Goal: Contribute content

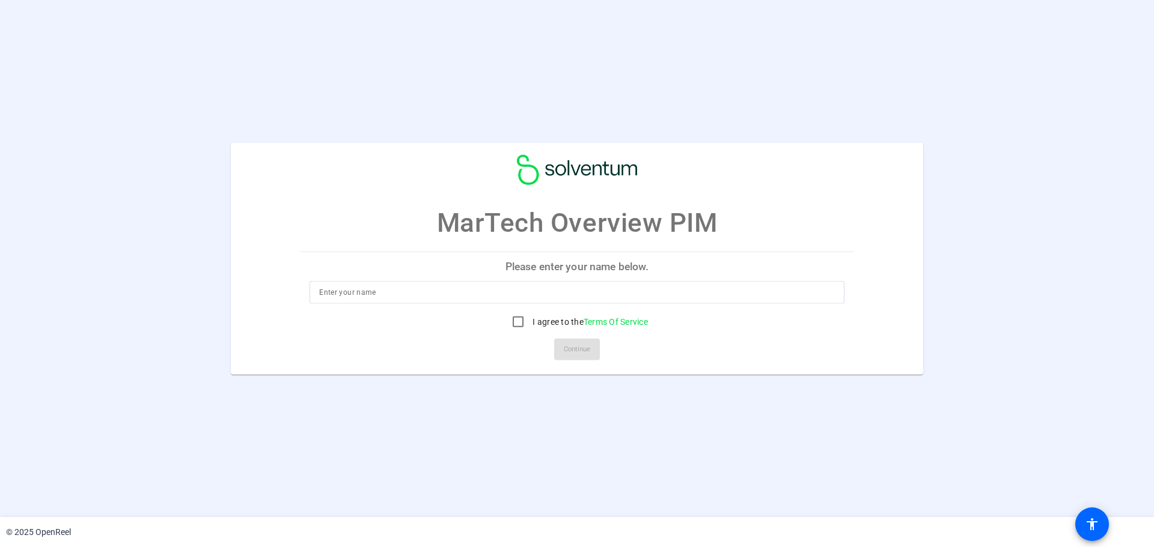
click at [454, 295] on input at bounding box center [577, 292] width 516 height 14
type input "[PERSON_NAME]"
click at [514, 322] on input "I agree to the Terms Of Service" at bounding box center [518, 322] width 24 height 24
checkbox input "true"
click at [585, 352] on span "Continue" at bounding box center [577, 350] width 26 height 18
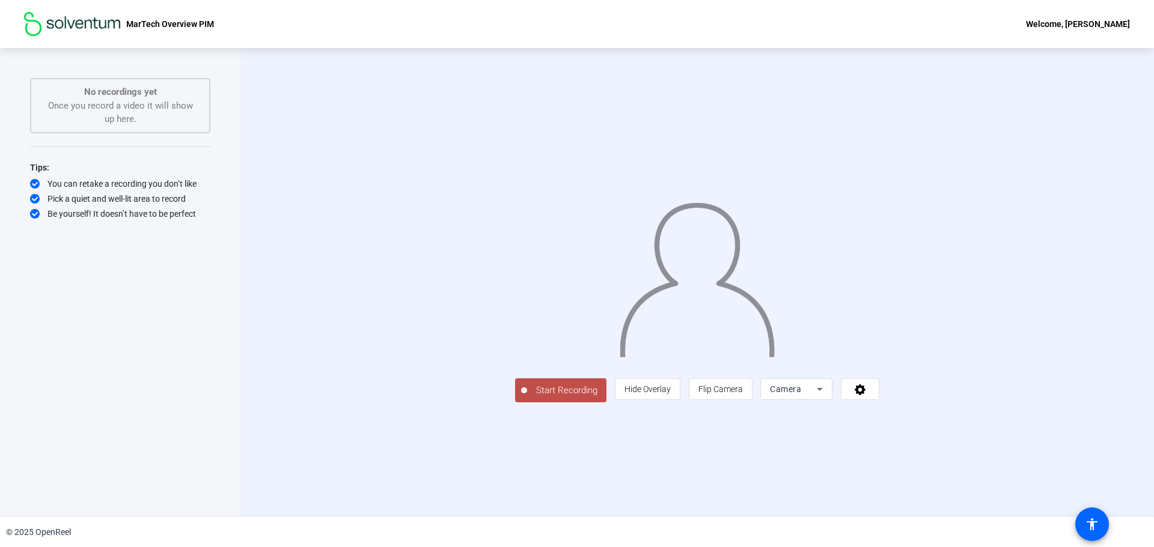
click at [827, 397] on icon at bounding box center [819, 389] width 14 height 14
click at [975, 472] on div at bounding box center [577, 273] width 1154 height 547
click at [867, 395] on icon at bounding box center [860, 389] width 14 height 12
click at [1011, 476] on div at bounding box center [577, 273] width 1154 height 547
click at [743, 394] on span "Flip Camera" at bounding box center [720, 390] width 44 height 10
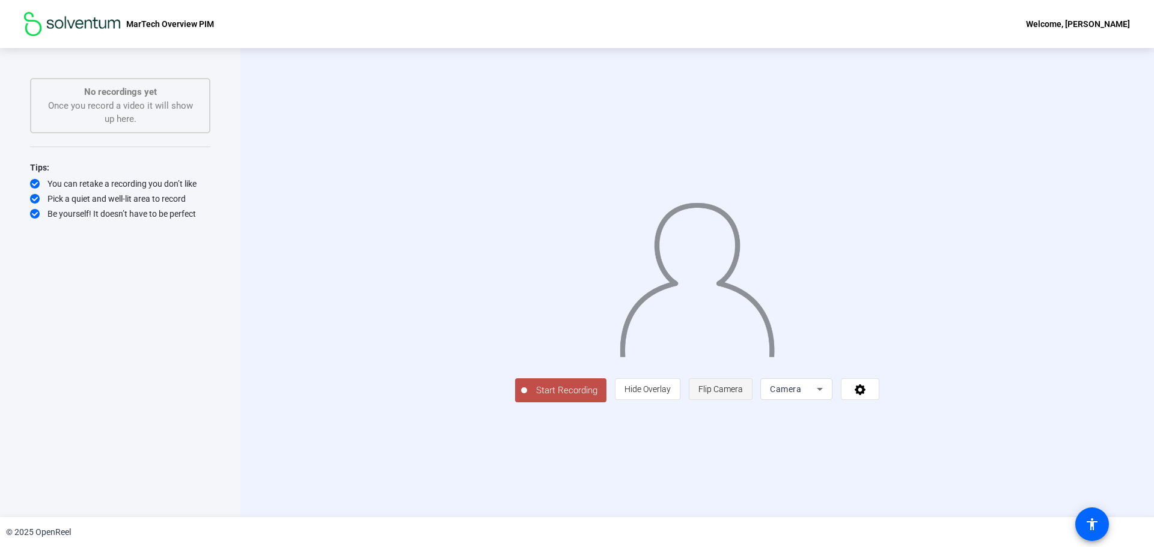
click at [743, 394] on span "Flip Camera" at bounding box center [720, 390] width 44 height 10
click at [671, 394] on span "Hide Overlay" at bounding box center [647, 390] width 46 height 10
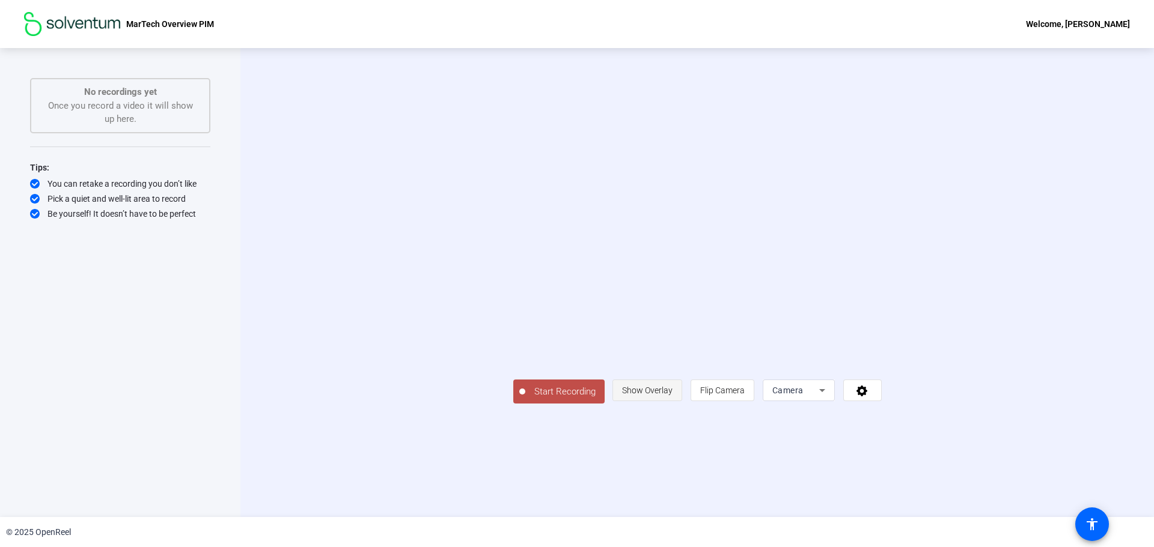
click at [672, 395] on span "Show Overlay" at bounding box center [647, 391] width 50 height 10
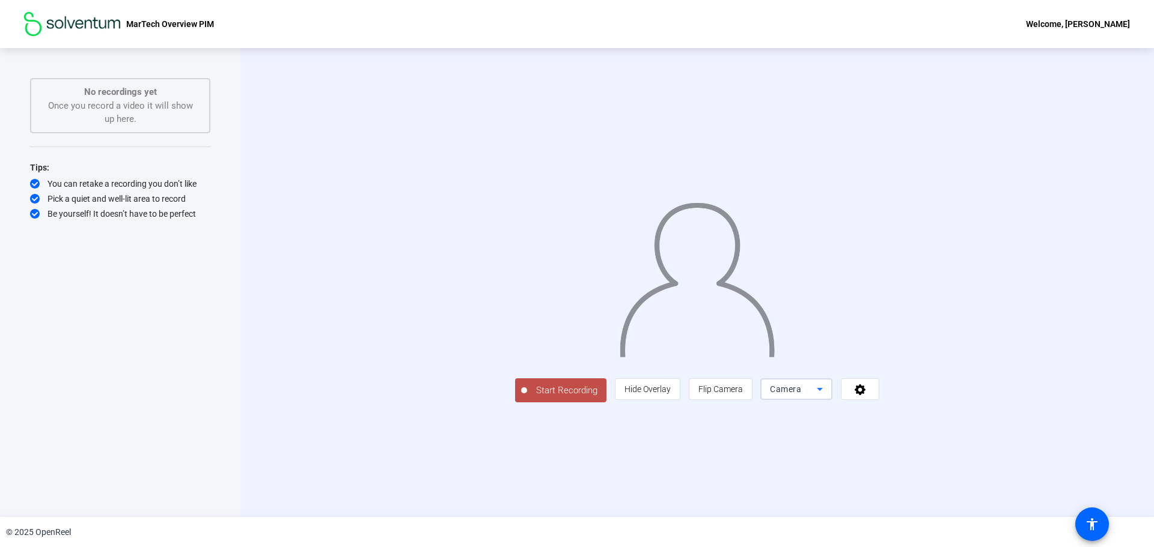
click at [827, 397] on icon at bounding box center [819, 389] width 14 height 14
click at [966, 475] on div at bounding box center [577, 273] width 1154 height 547
click at [865, 395] on icon at bounding box center [859, 390] width 11 height 11
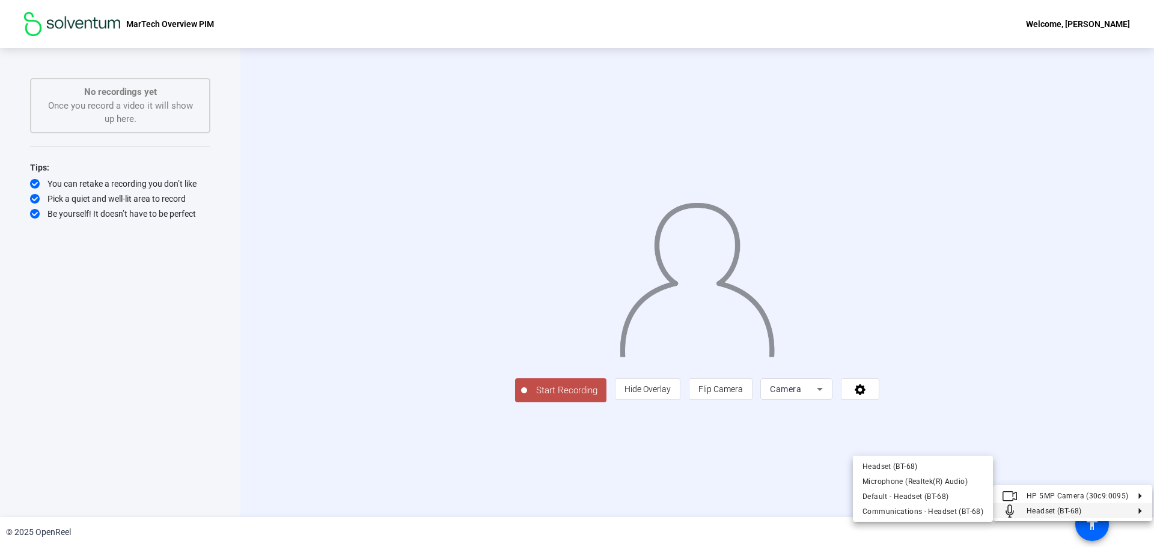
click at [1101, 320] on div at bounding box center [577, 273] width 1154 height 547
